Goal: Transaction & Acquisition: Purchase product/service

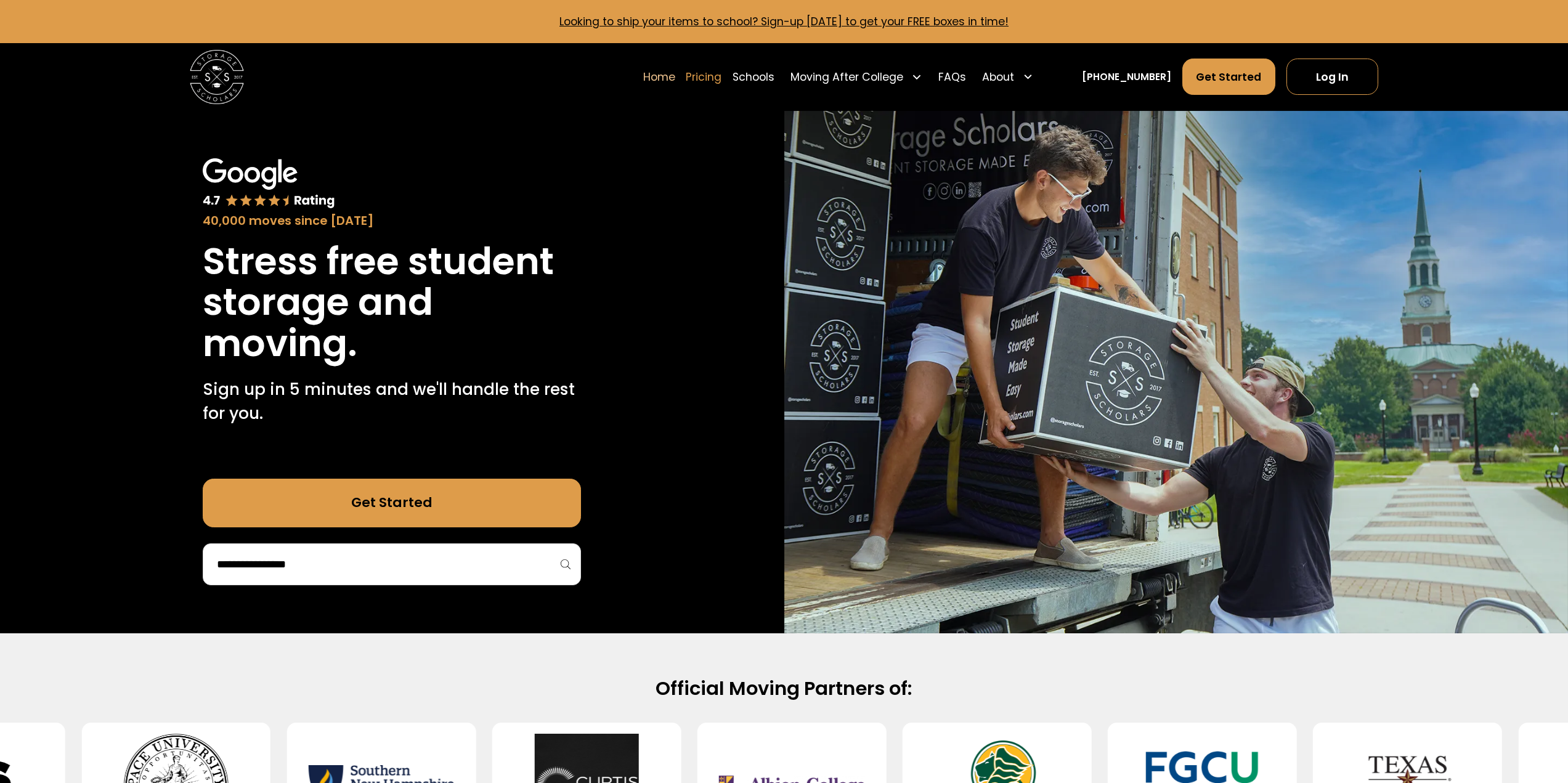
click at [722, 74] on link "Pricing" at bounding box center [703, 76] width 36 height 38
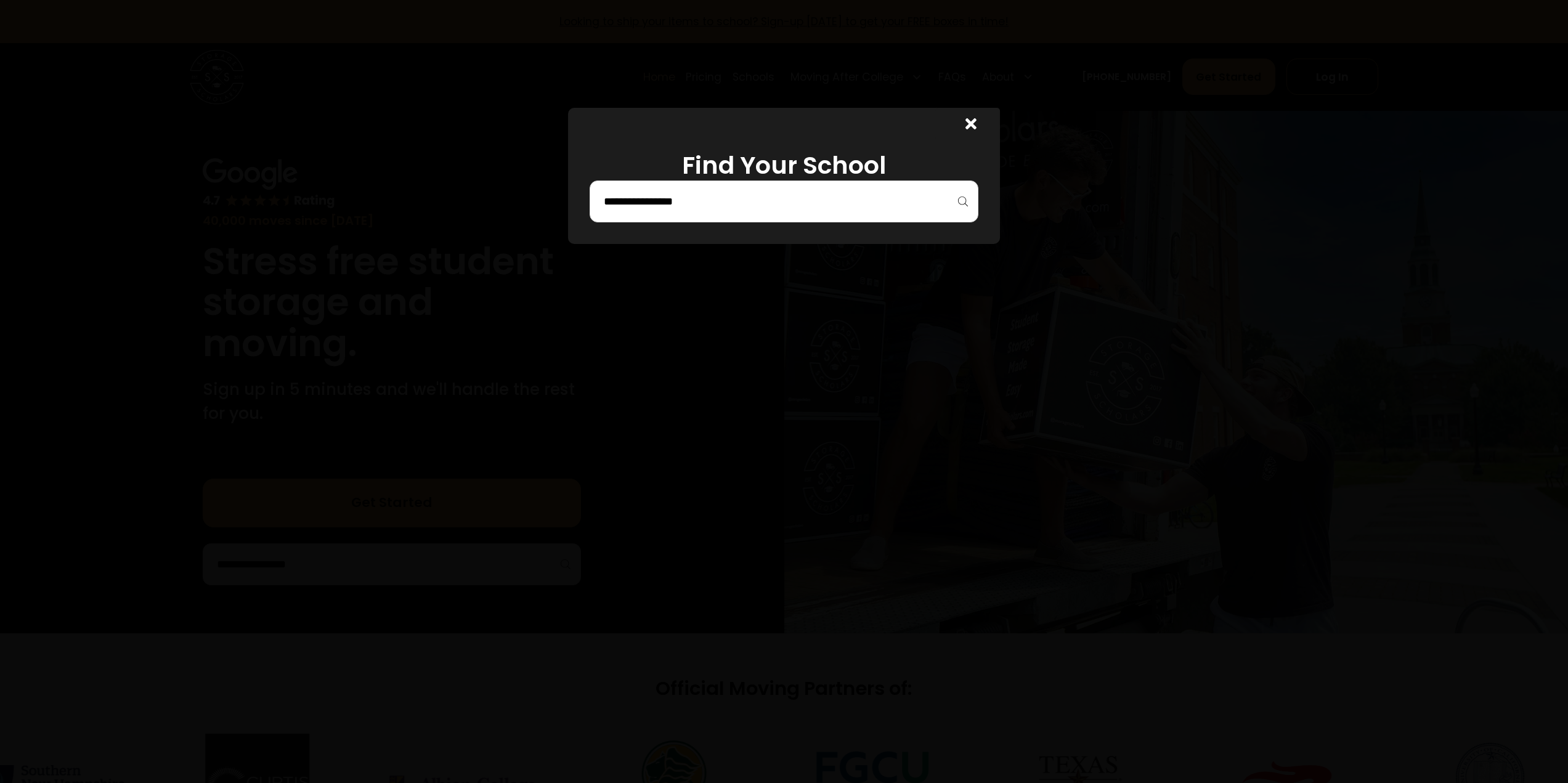
click at [723, 210] on input "search" at bounding box center [784, 201] width 363 height 20
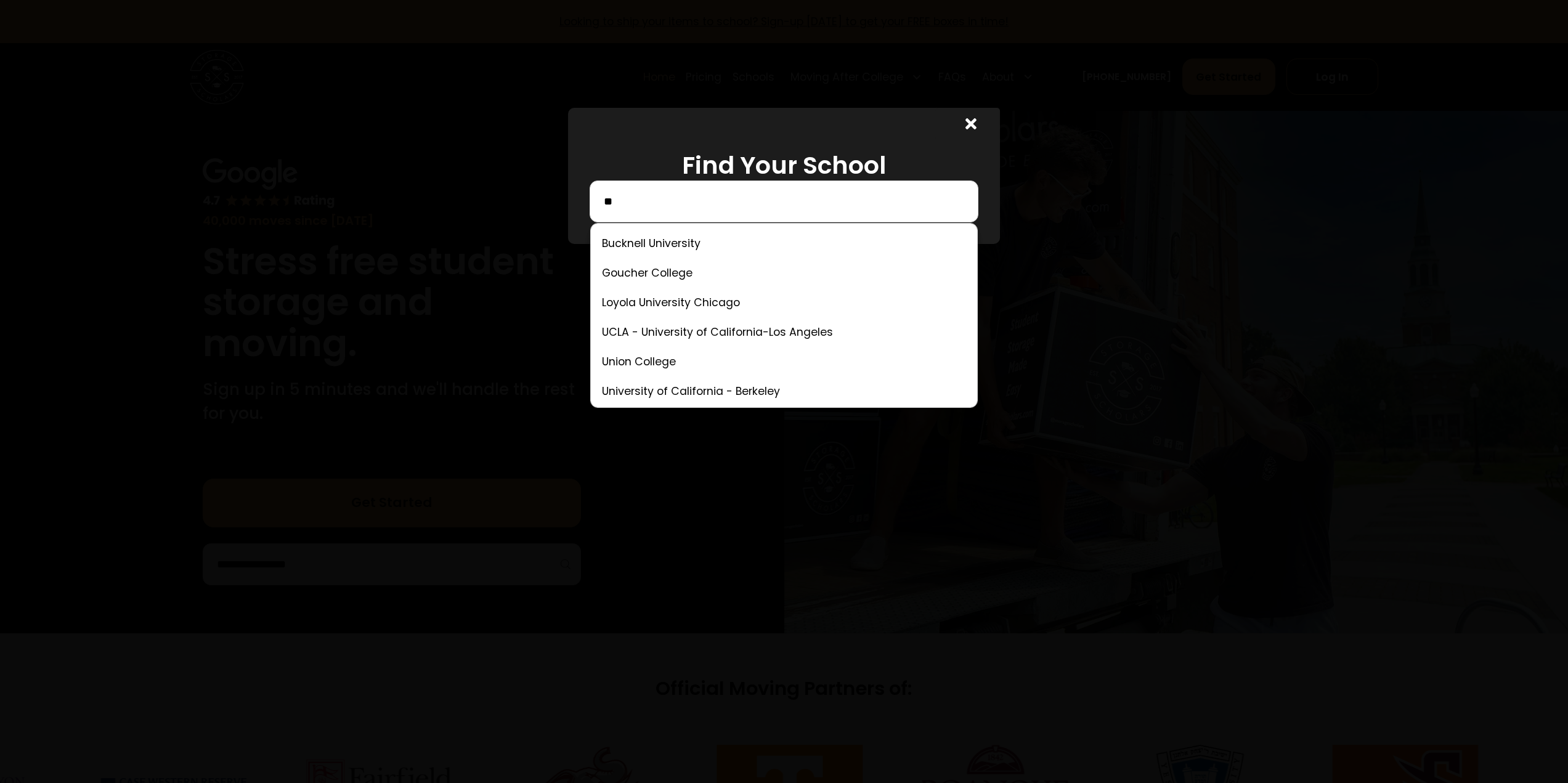
type input "*"
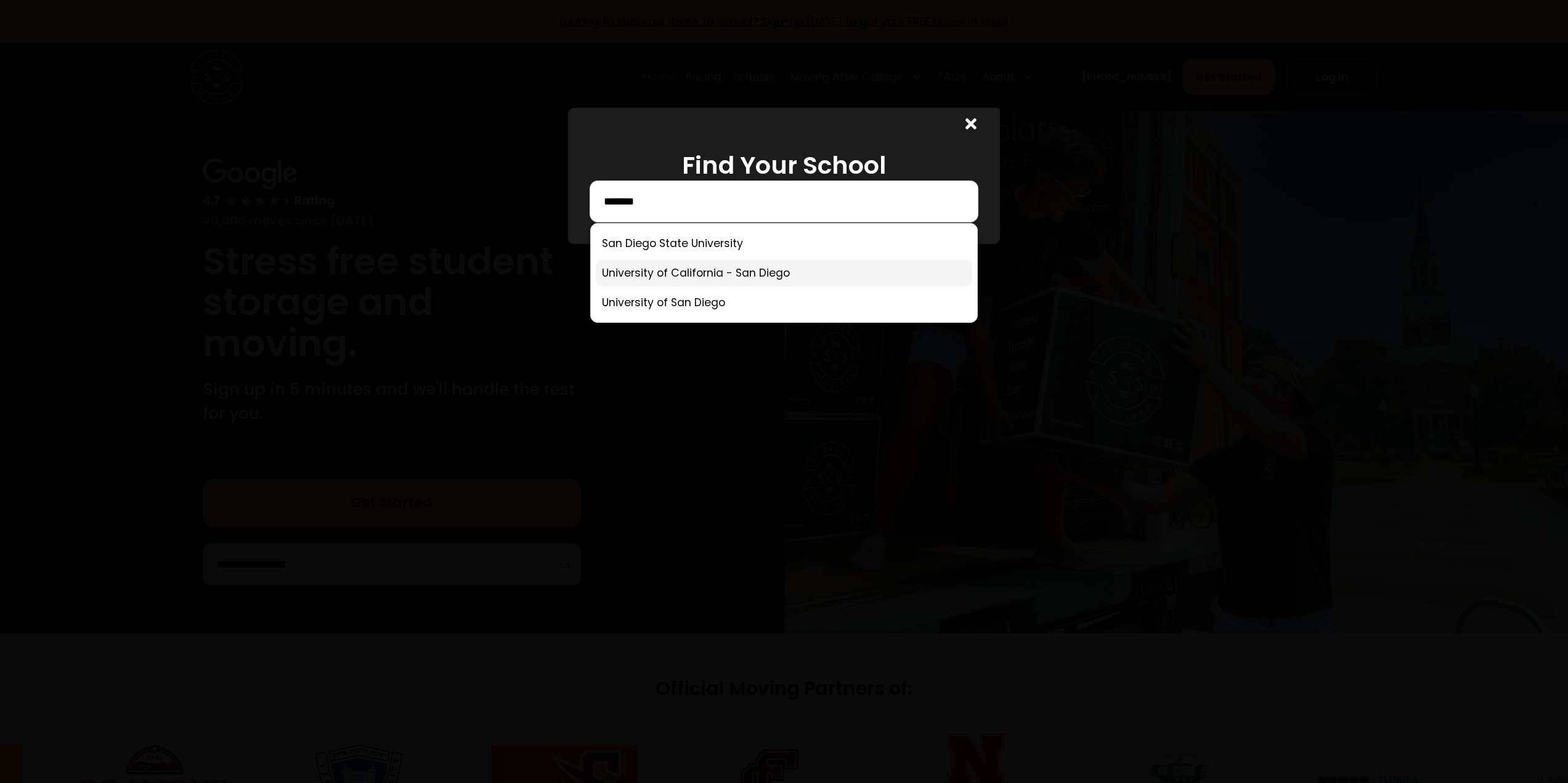
type input "*******"
click at [765, 273] on link at bounding box center [784, 273] width 376 height 27
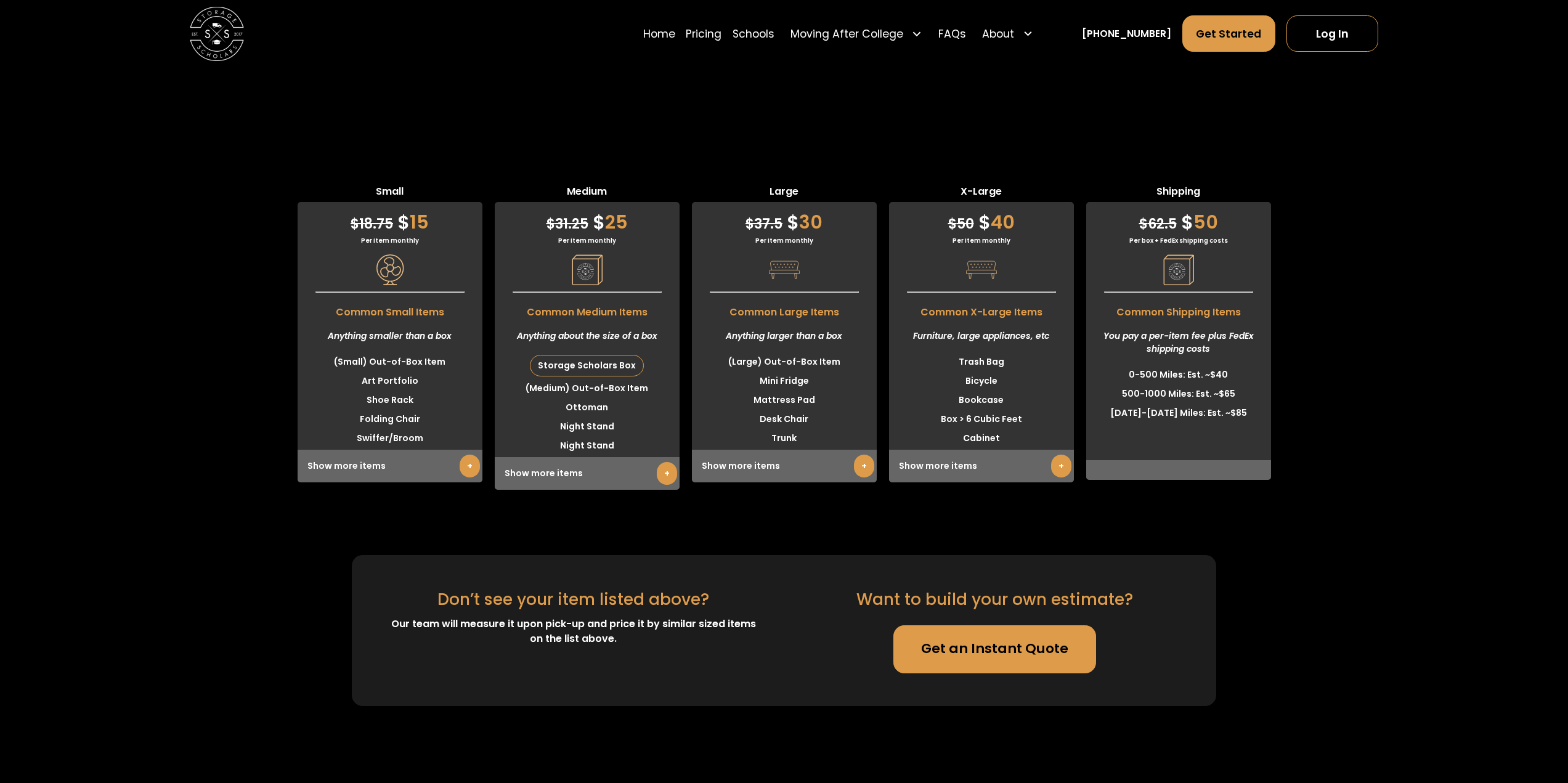
scroll to position [3374, 0]
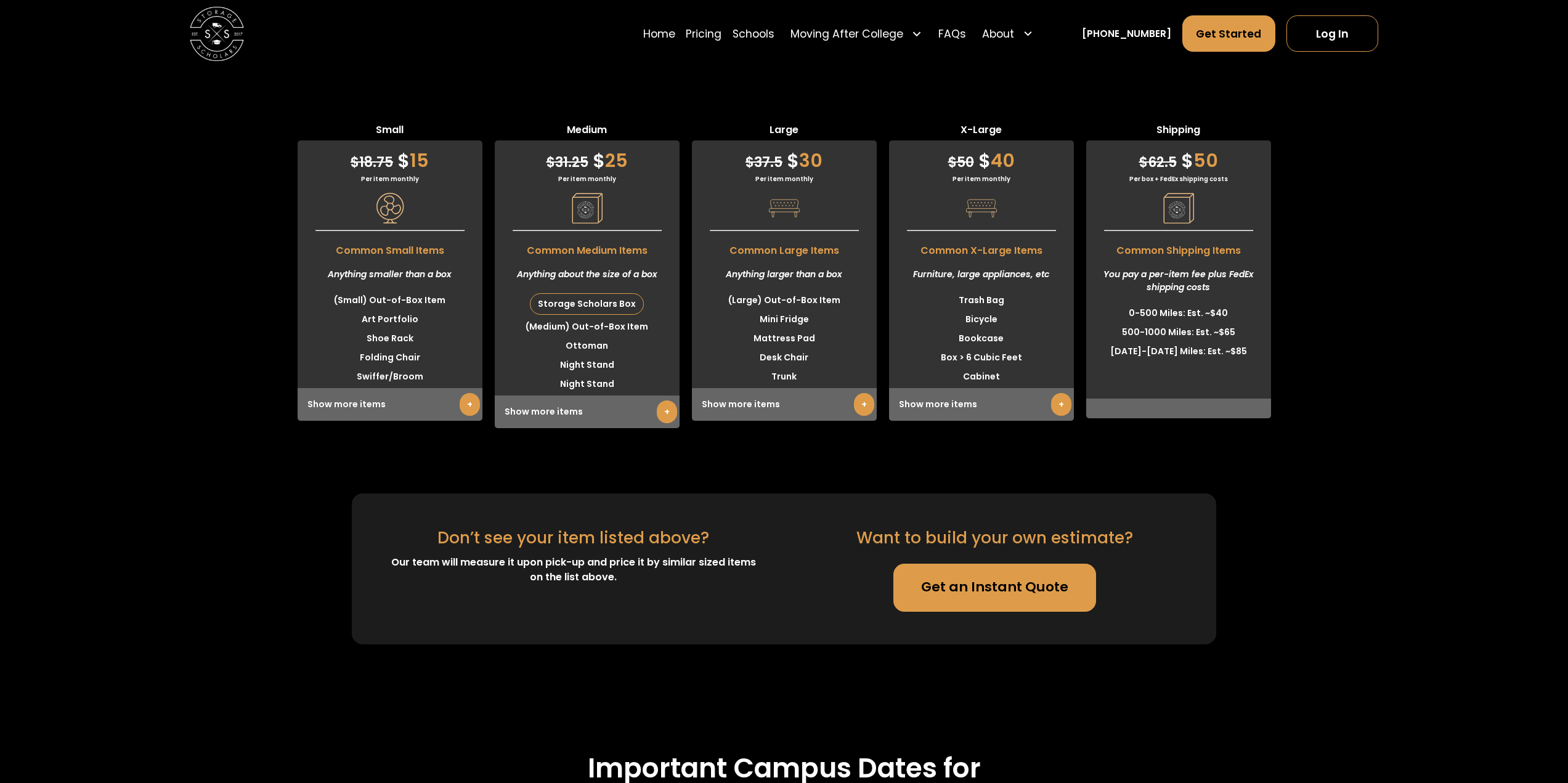
click at [606, 308] on div "Storage Scholars Box" at bounding box center [587, 303] width 113 height 20
click at [461, 405] on link "+" at bounding box center [469, 404] width 20 height 22
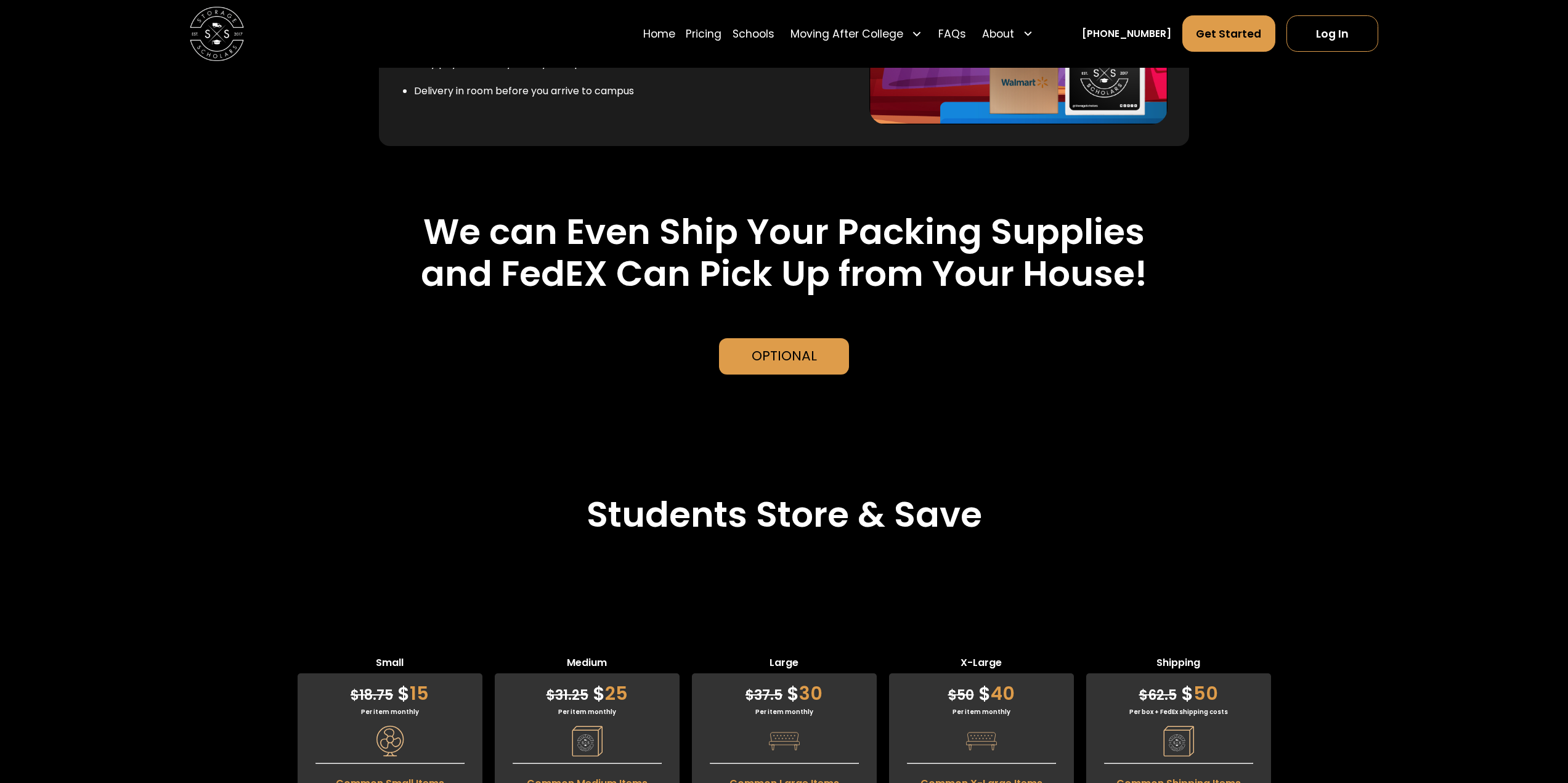
scroll to position [2820, 0]
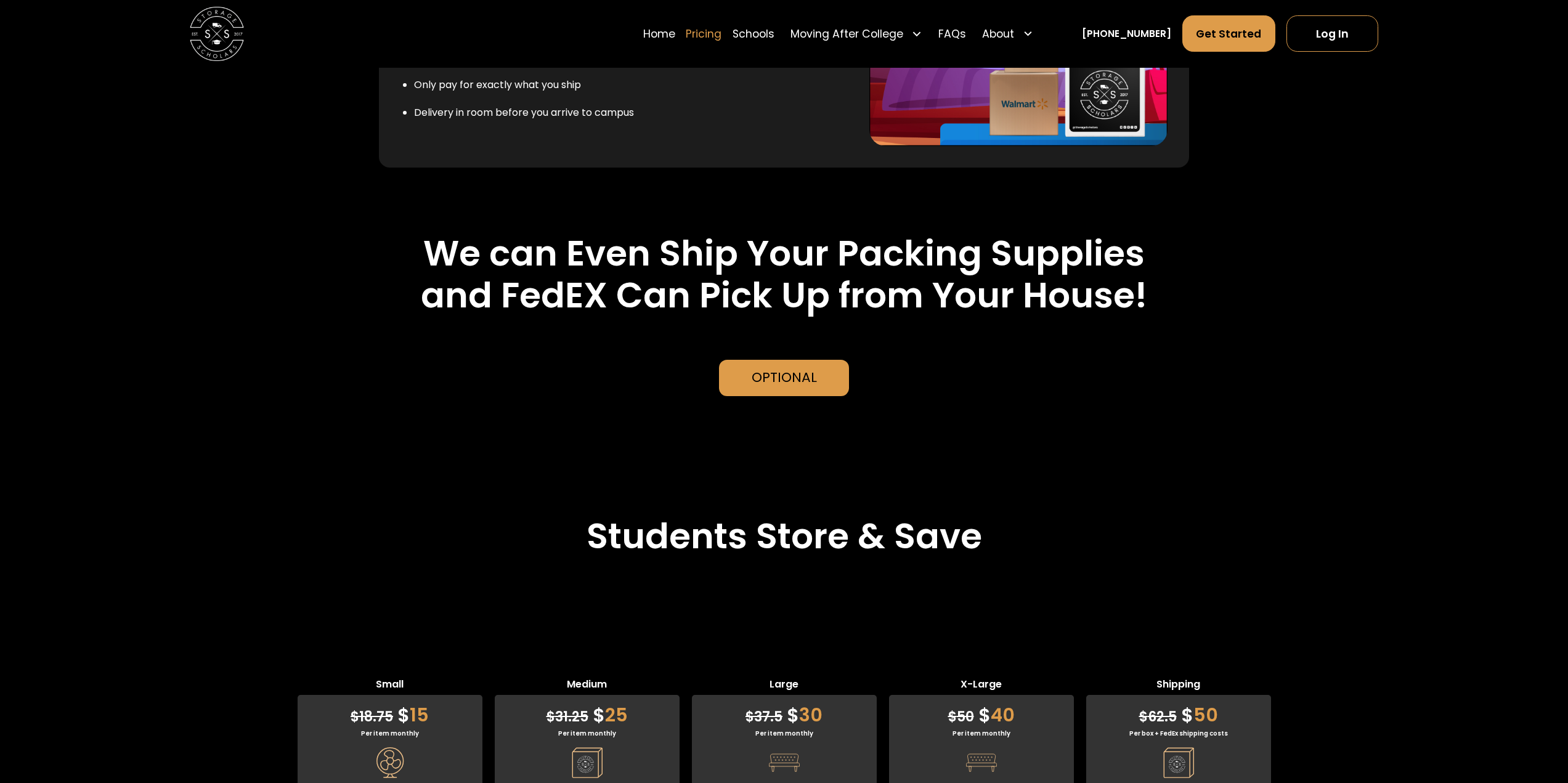
click at [722, 34] on link "Pricing" at bounding box center [703, 33] width 36 height 38
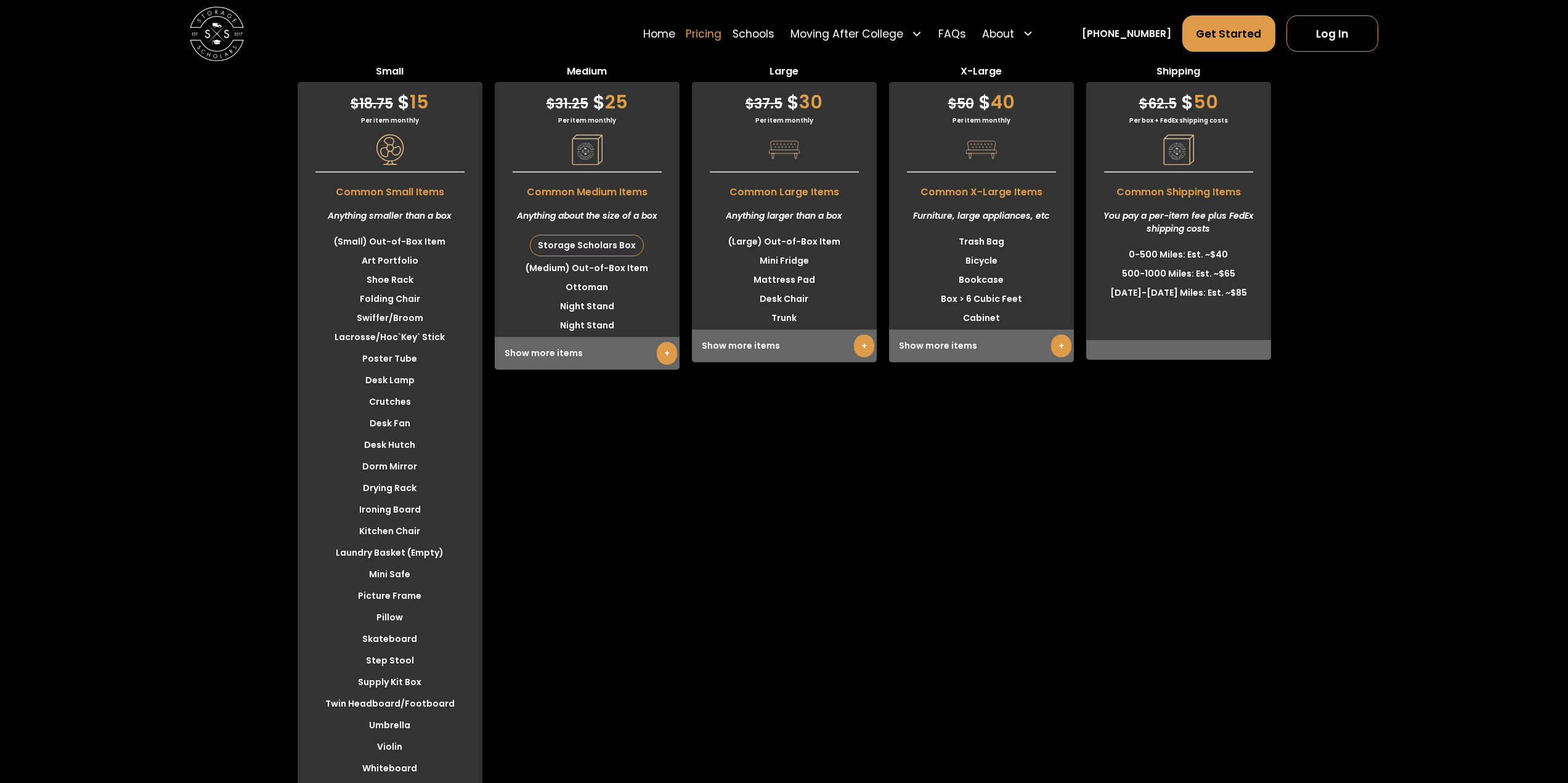
scroll to position [3436, 0]
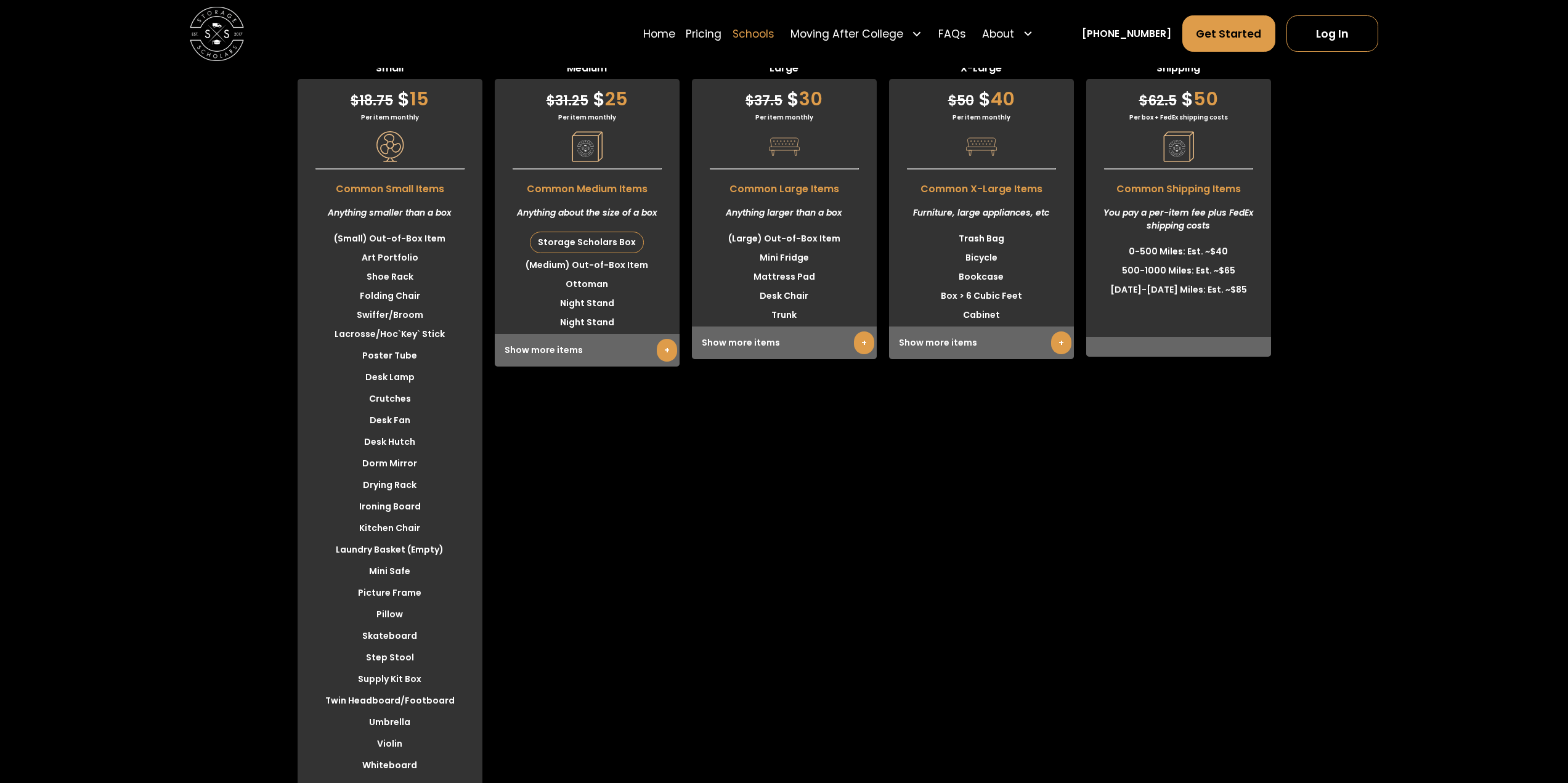
click at [771, 31] on link "Schools" at bounding box center [753, 33] width 42 height 38
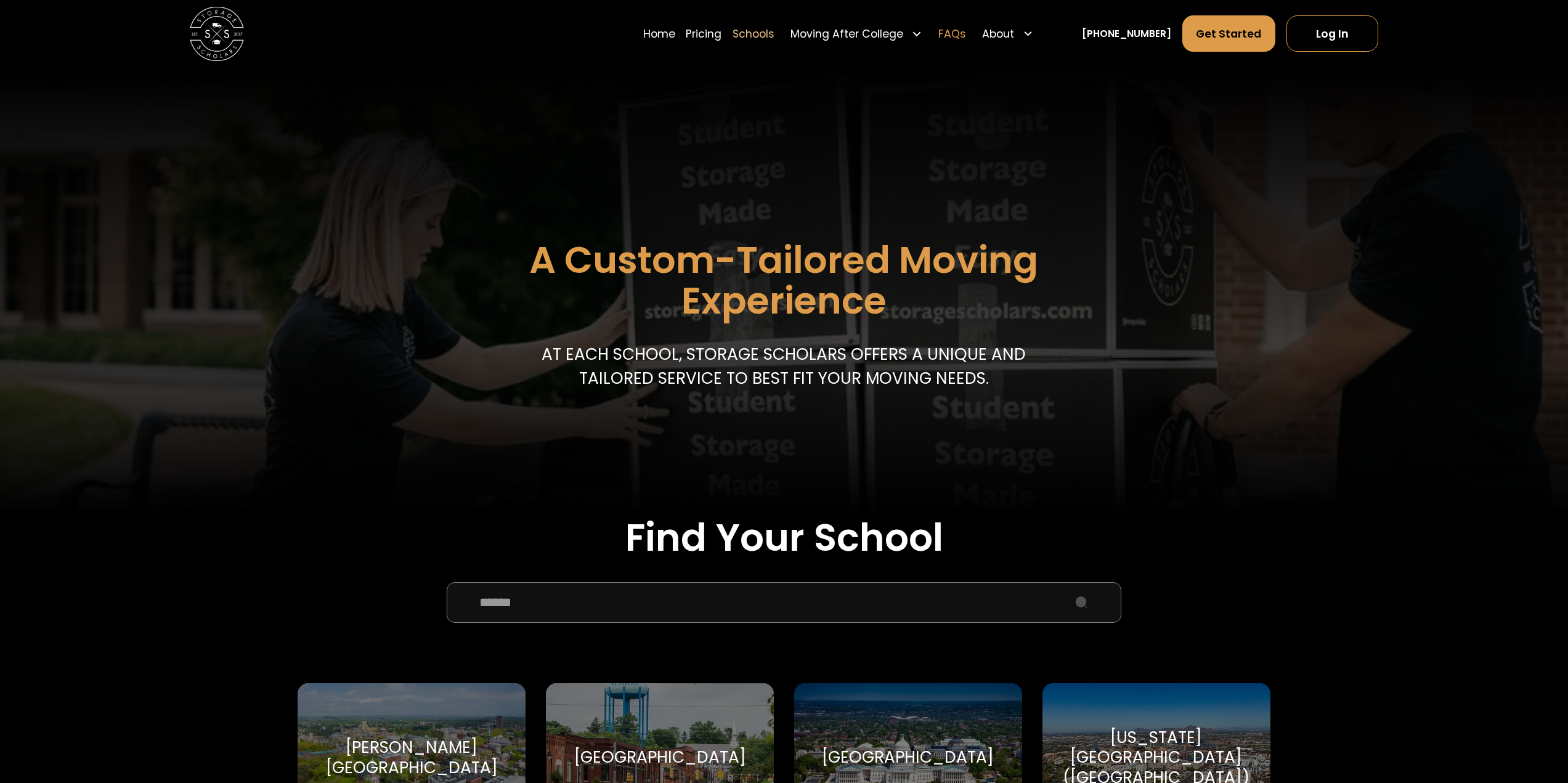
click at [965, 31] on link "FAQs" at bounding box center [952, 33] width 27 height 38
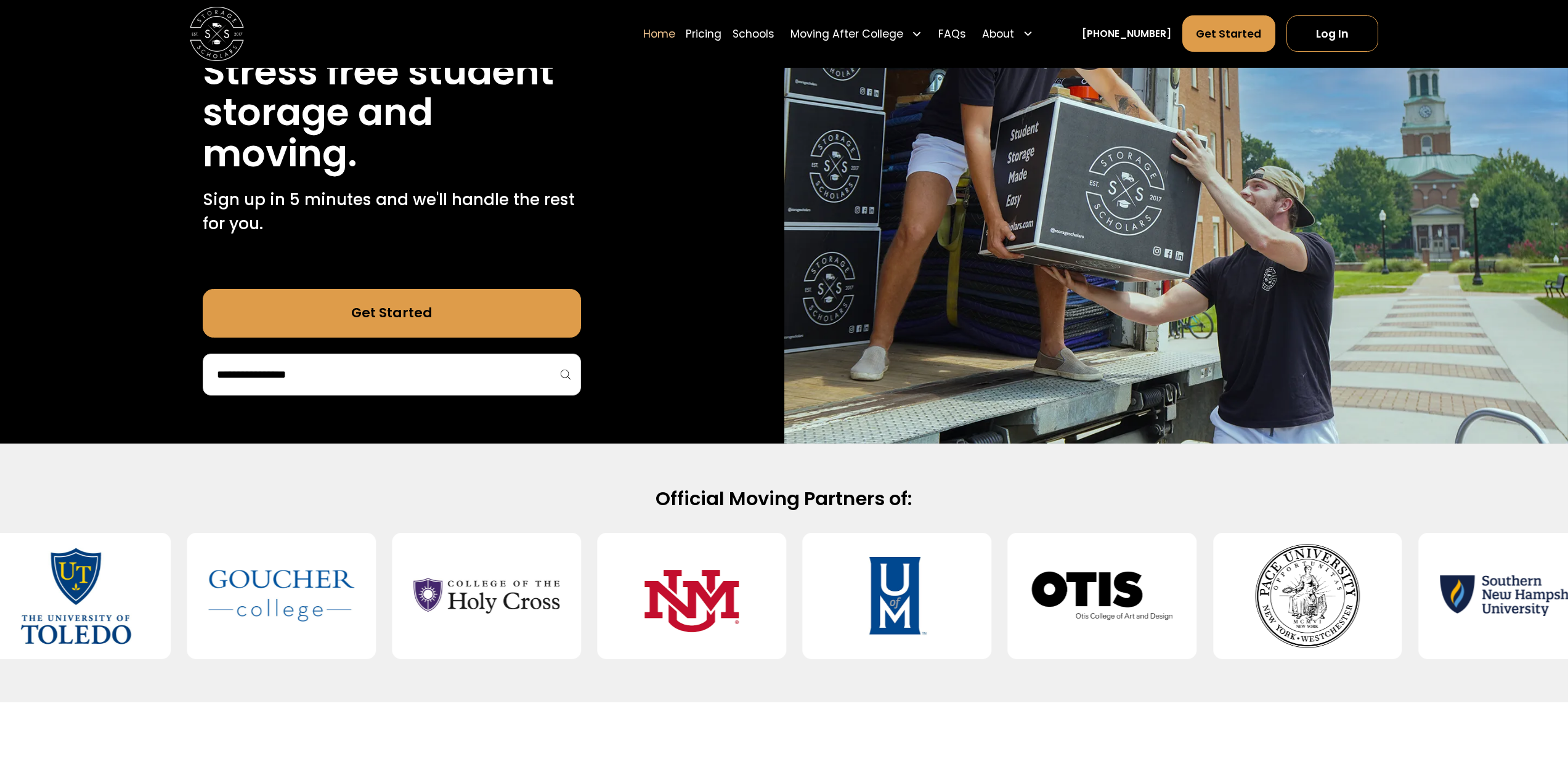
scroll to position [247, 0]
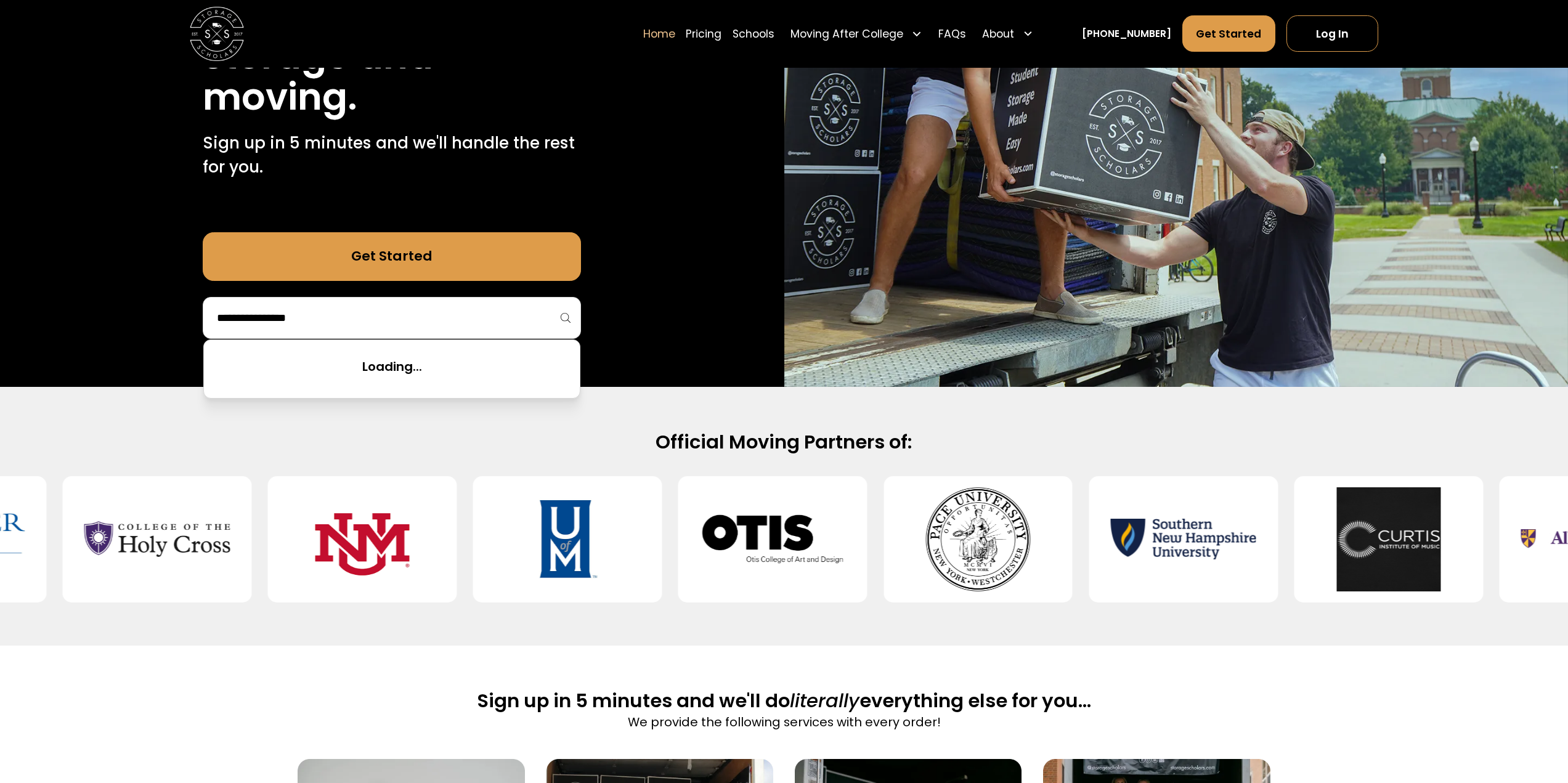
click at [400, 324] on input "search" at bounding box center [391, 317] width 352 height 20
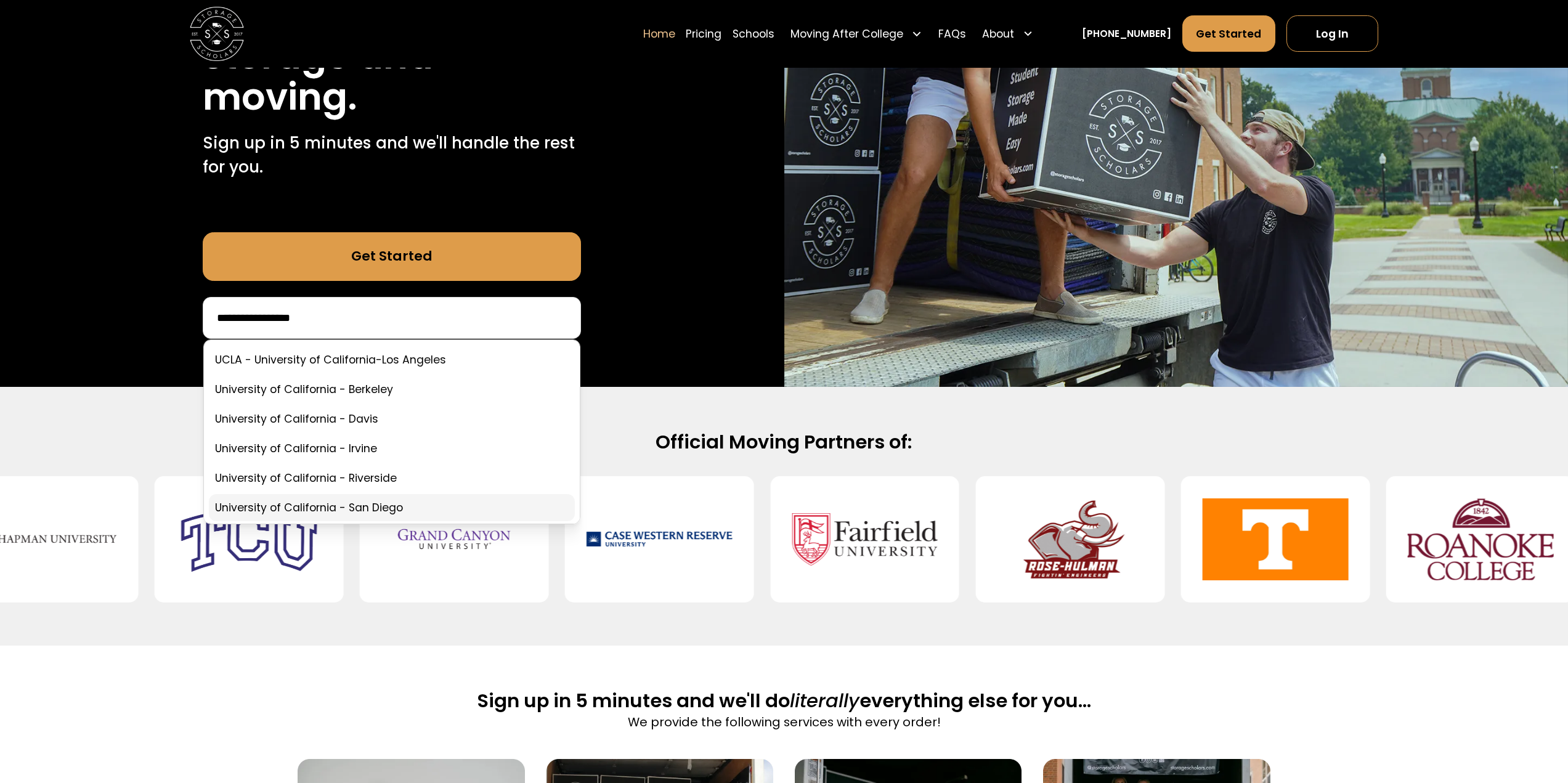
type input "**********"
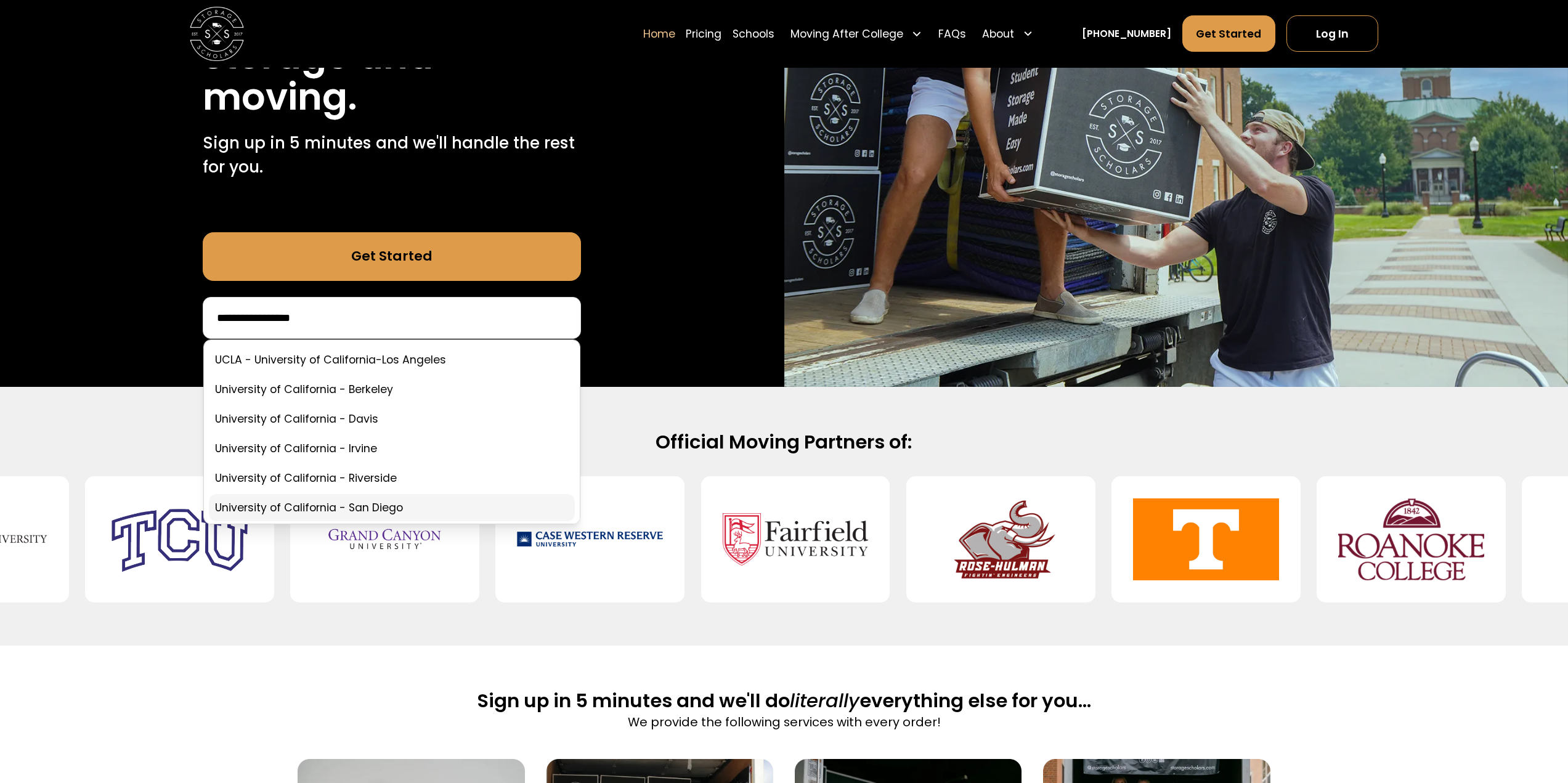
click at [387, 511] on link at bounding box center [391, 508] width 366 height 27
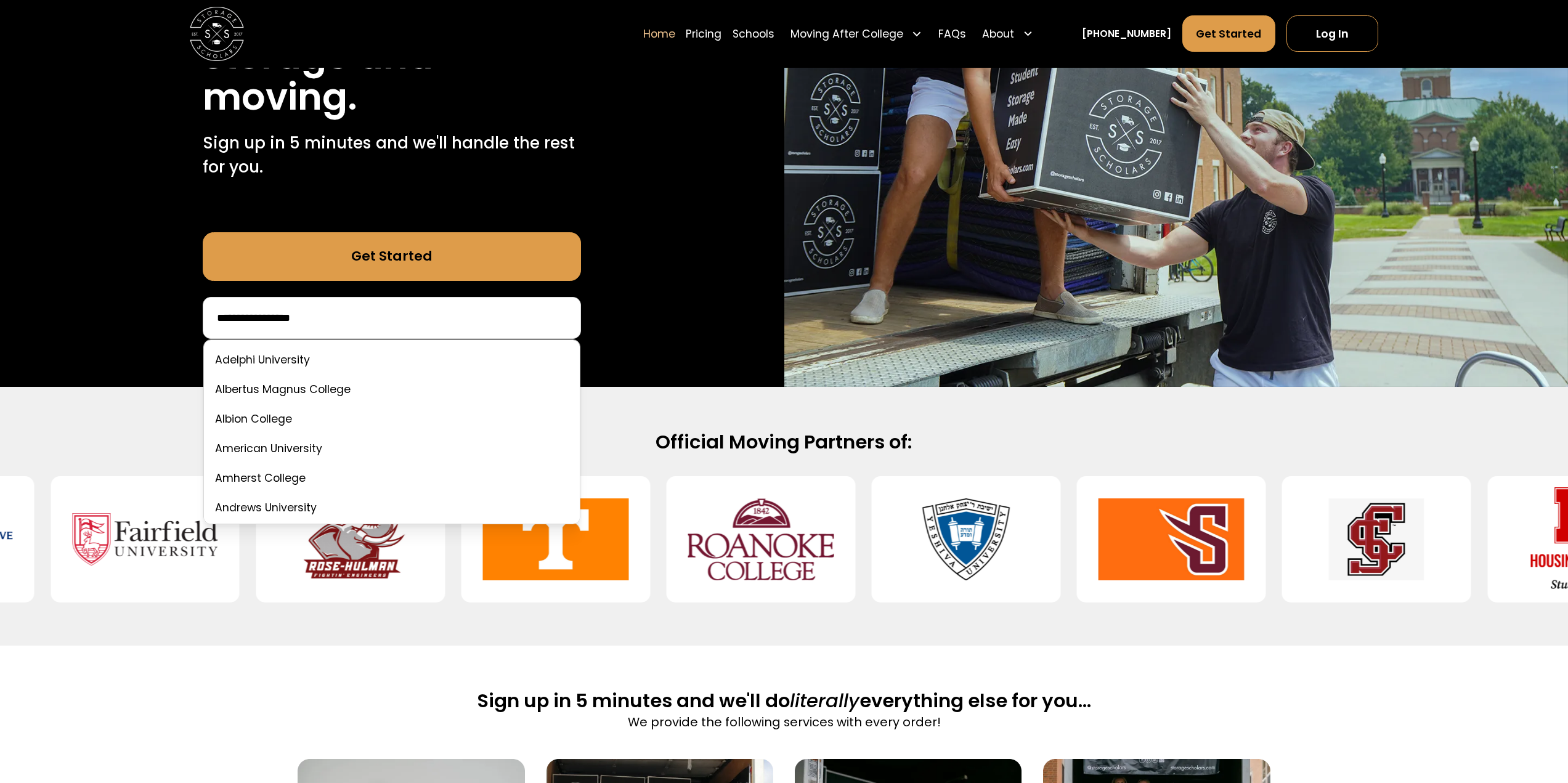
click at [340, 319] on input "**********" at bounding box center [391, 317] width 352 height 20
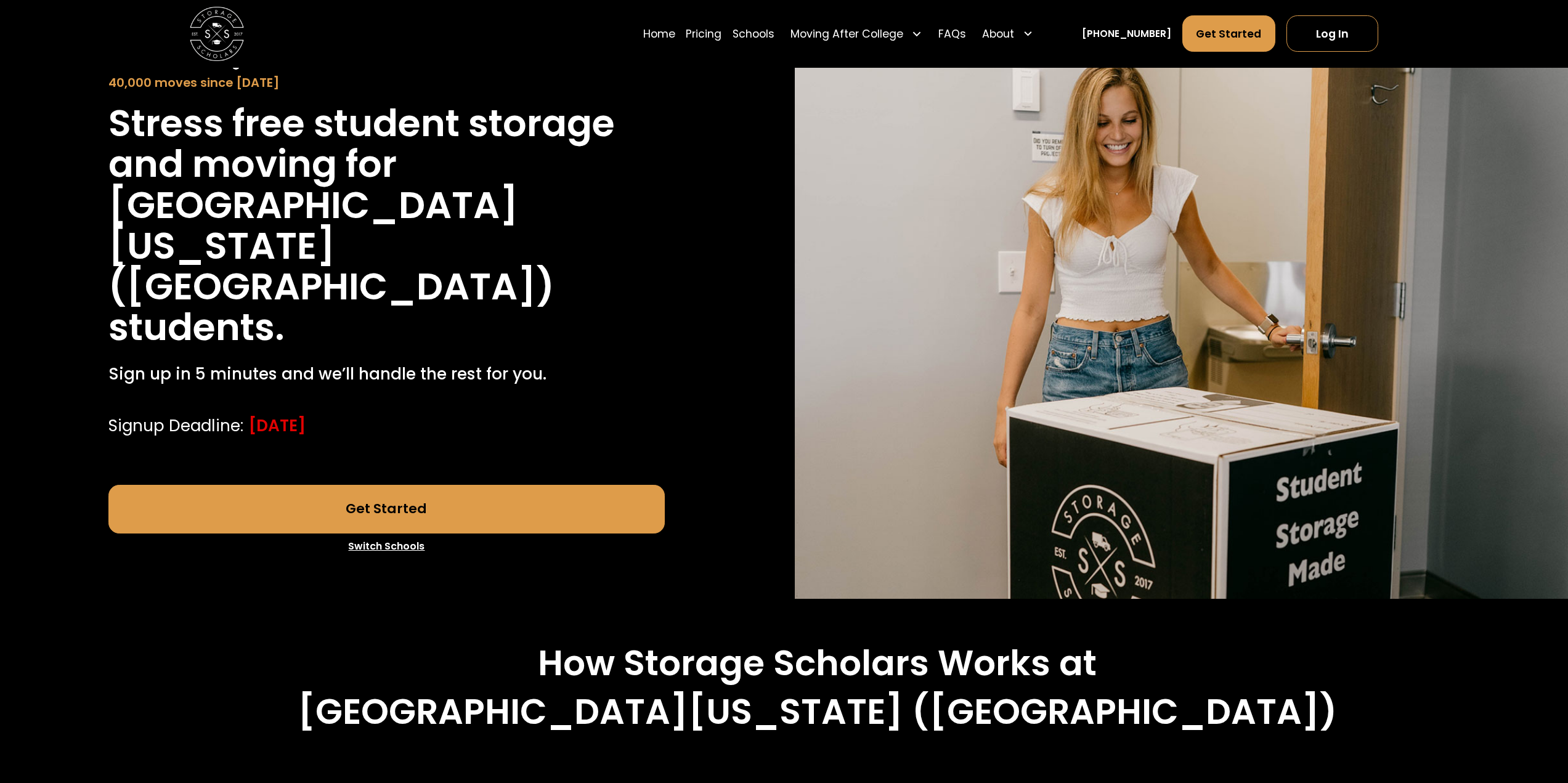
scroll to position [123, 0]
click at [499, 485] on link "Get Started" at bounding box center [386, 509] width 557 height 49
